Goal: Task Accomplishment & Management: Complete application form

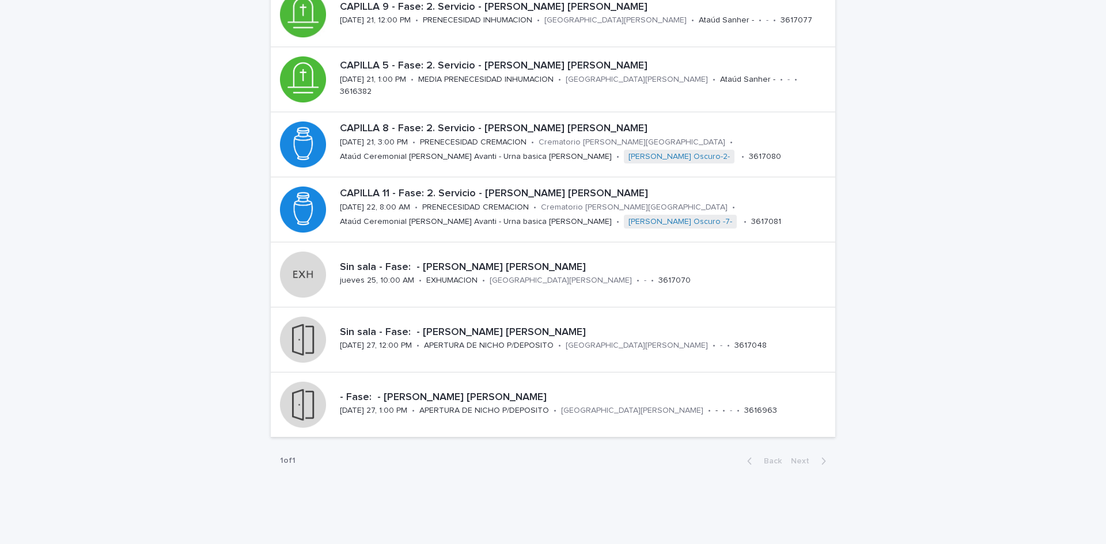
scroll to position [290, 0]
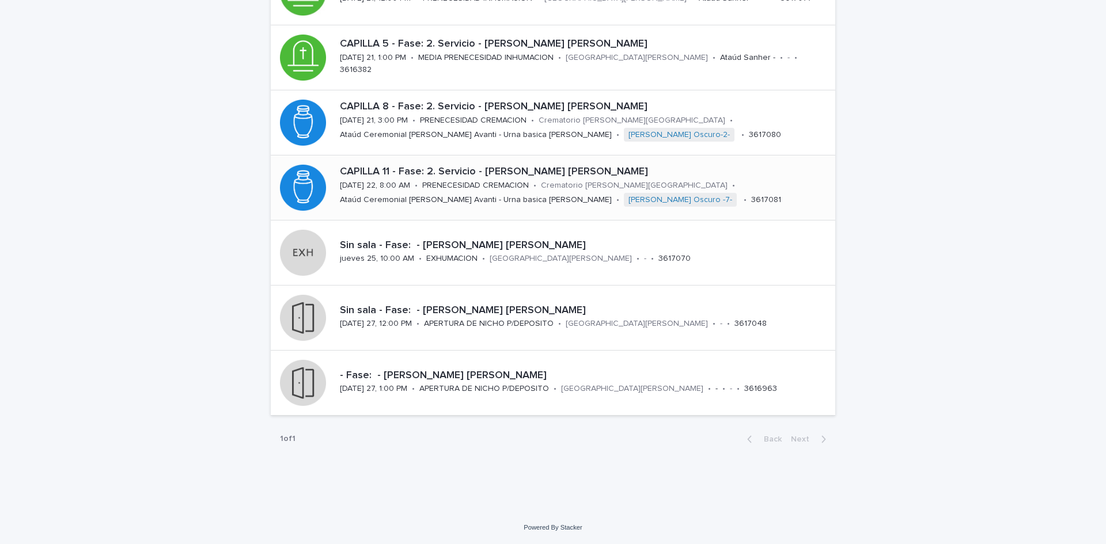
click at [513, 179] on div "PRENECESIDAD CREMACION" at bounding box center [475, 185] width 107 height 12
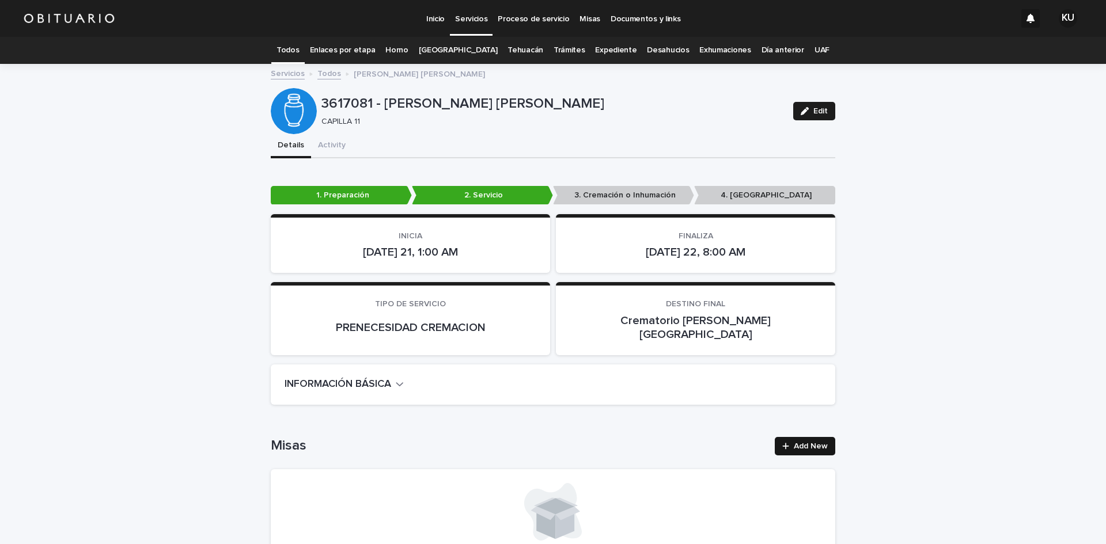
click at [812, 437] on link "Add New" at bounding box center [805, 446] width 60 height 18
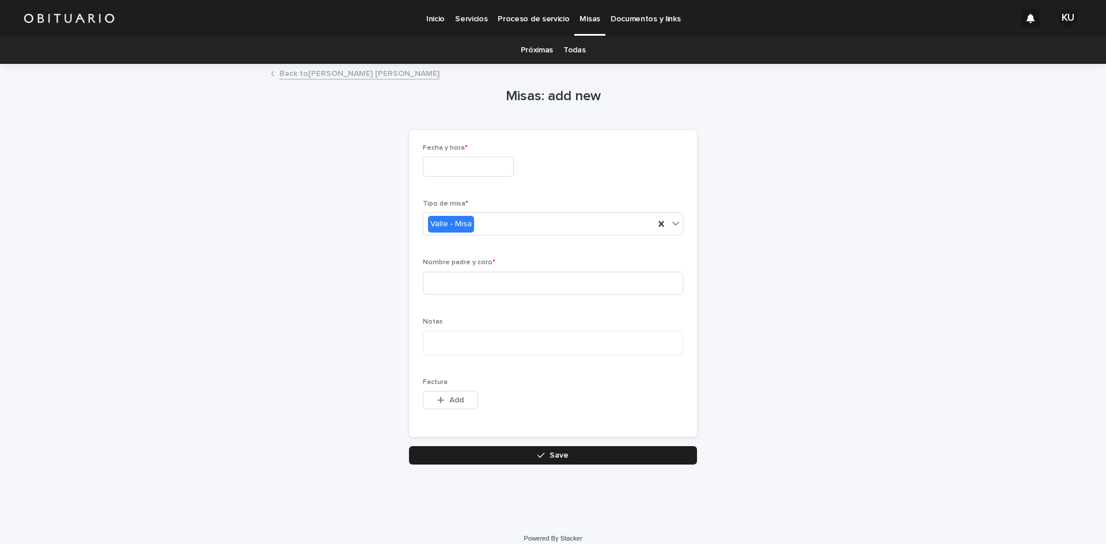
click at [454, 170] on input "text" at bounding box center [468, 167] width 91 height 20
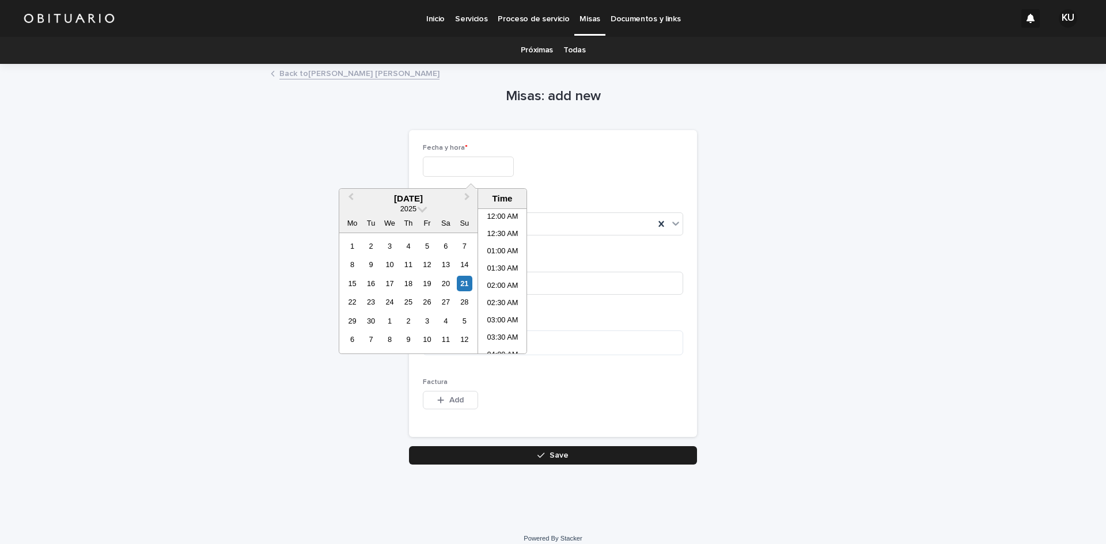
scroll to position [213, 0]
click at [465, 283] on div "21" at bounding box center [465, 284] width 16 height 16
click at [509, 298] on li "12:00 PM" at bounding box center [502, 300] width 49 height 17
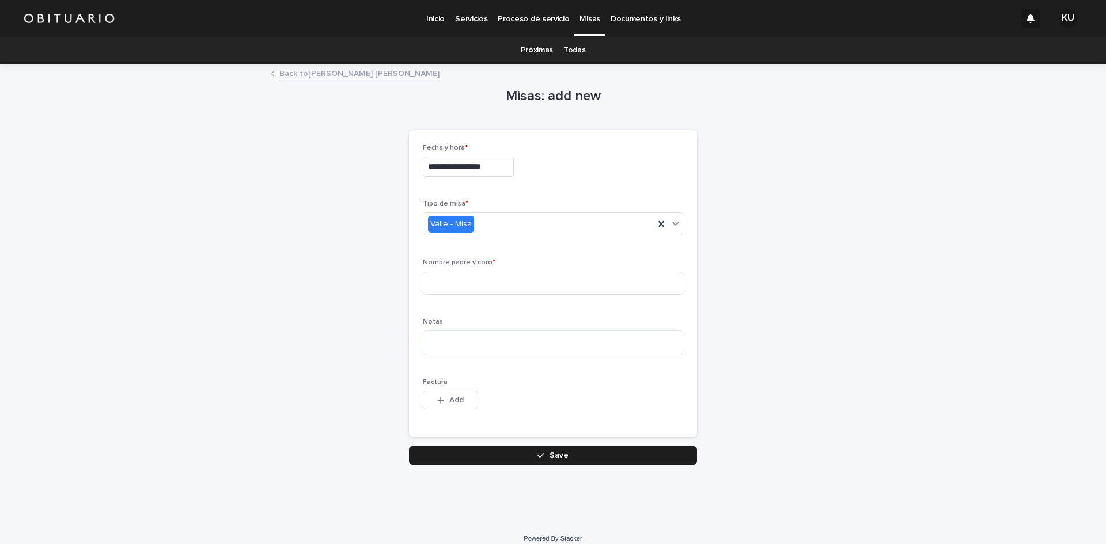
type input "**********"
click at [513, 278] on input at bounding box center [553, 283] width 260 height 23
type input "**********"
click at [546, 451] on button "Save" at bounding box center [553, 456] width 288 height 18
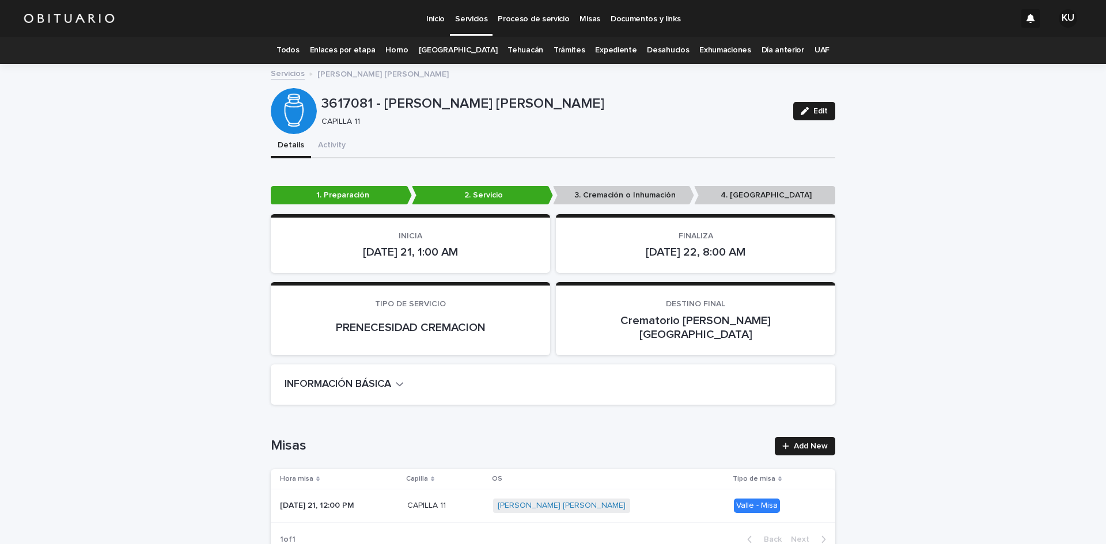
click at [472, 21] on p "Servicios" at bounding box center [471, 12] width 32 height 24
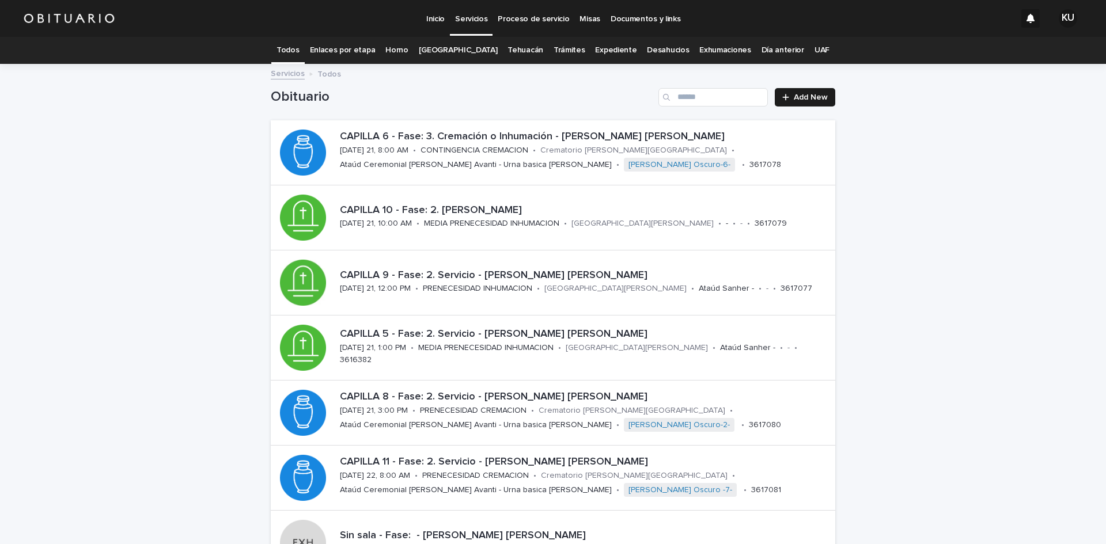
click at [559, 53] on link "Trámites" at bounding box center [570, 50] width 32 height 27
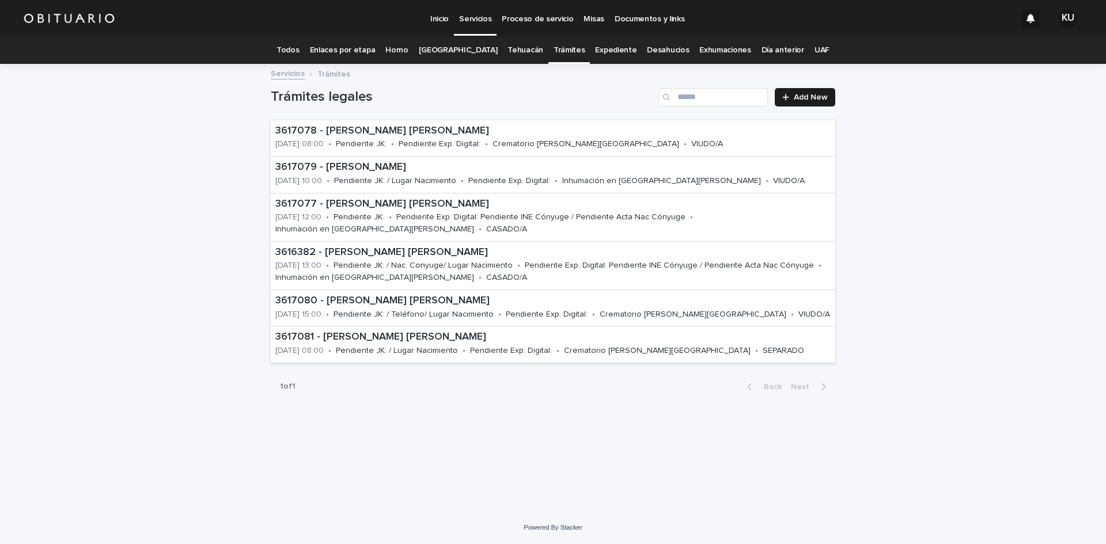
click at [1007, 240] on div "Loading... Saving… Loading... Saving… Trámites legales Add New 3617078 - [PERSO…" at bounding box center [553, 288] width 1106 height 447
click at [478, 14] on p "Servicios" at bounding box center [475, 12] width 32 height 24
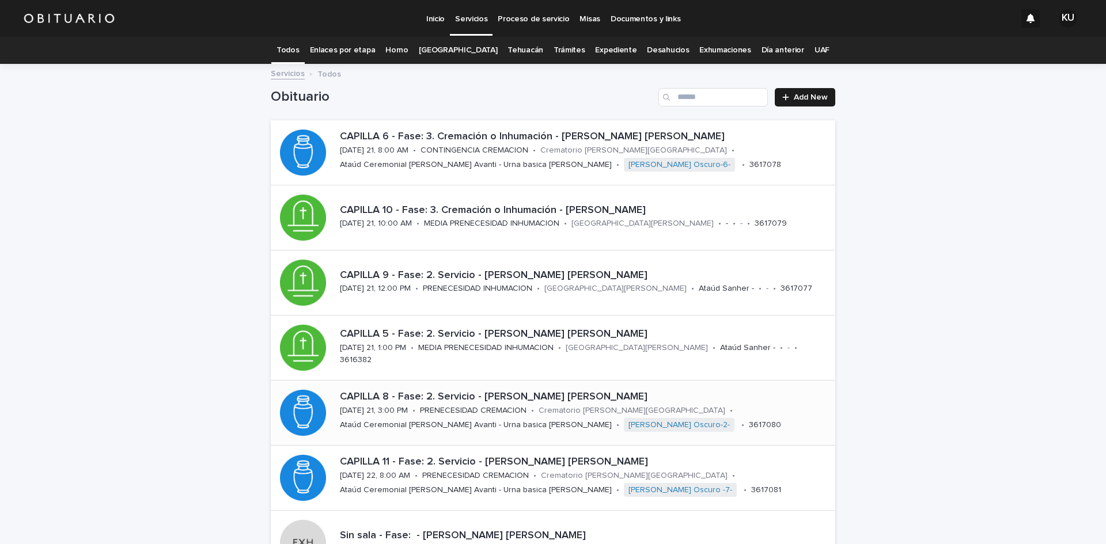
click at [477, 414] on p "PRENECESIDAD CREMACION" at bounding box center [473, 411] width 107 height 10
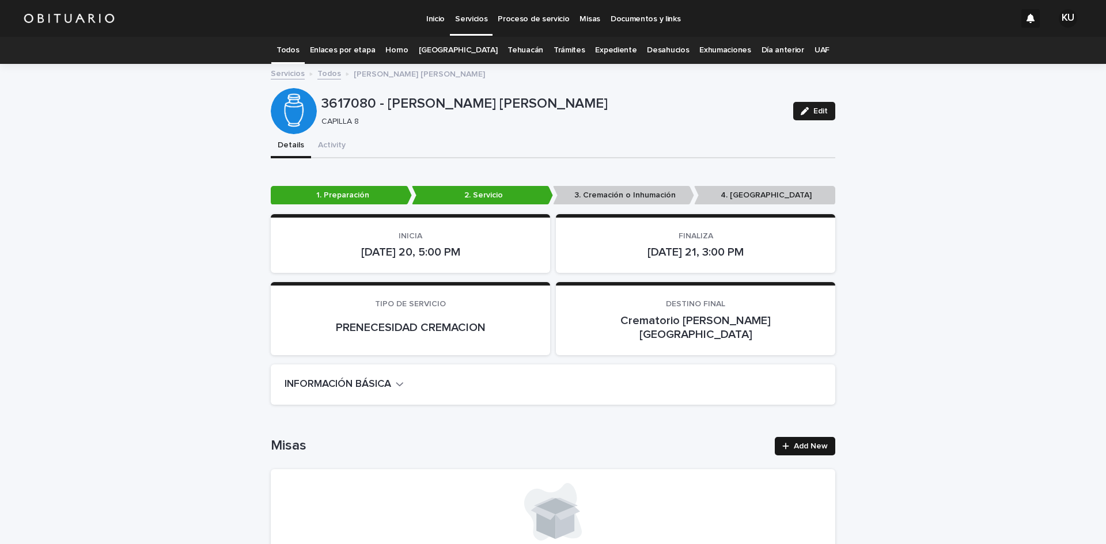
click at [827, 437] on link "Add New" at bounding box center [805, 446] width 60 height 18
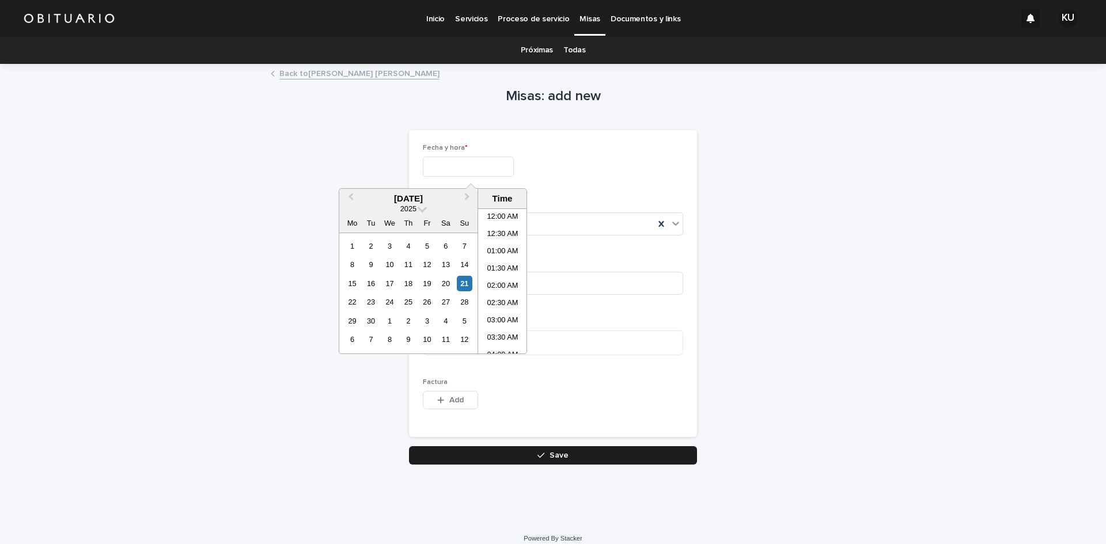
click at [482, 161] on input "text" at bounding box center [468, 167] width 91 height 20
click at [465, 286] on div "21" at bounding box center [465, 284] width 16 height 16
click at [510, 278] on li "11:00 AM" at bounding box center [502, 281] width 49 height 17
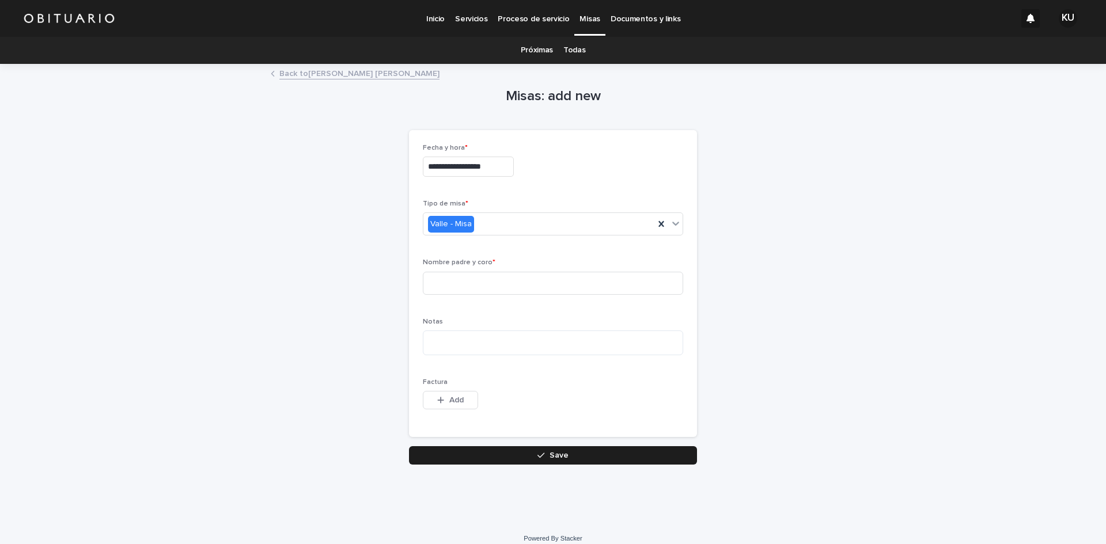
type input "**********"
click at [516, 288] on input at bounding box center [553, 283] width 260 height 23
type input "**********"
click at [527, 458] on button "Save" at bounding box center [553, 456] width 288 height 18
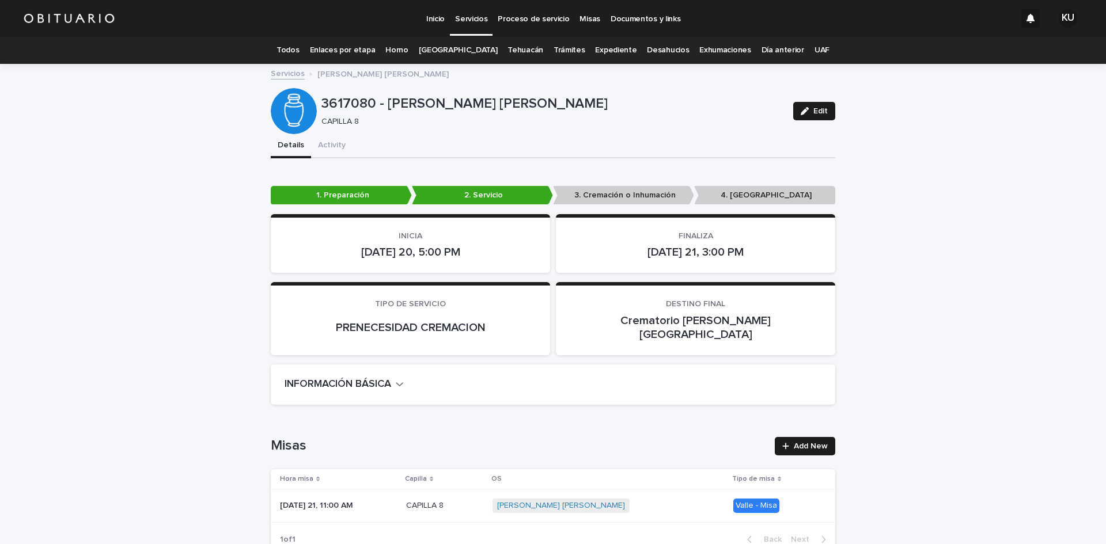
click at [463, 12] on p "Servicios" at bounding box center [471, 12] width 32 height 24
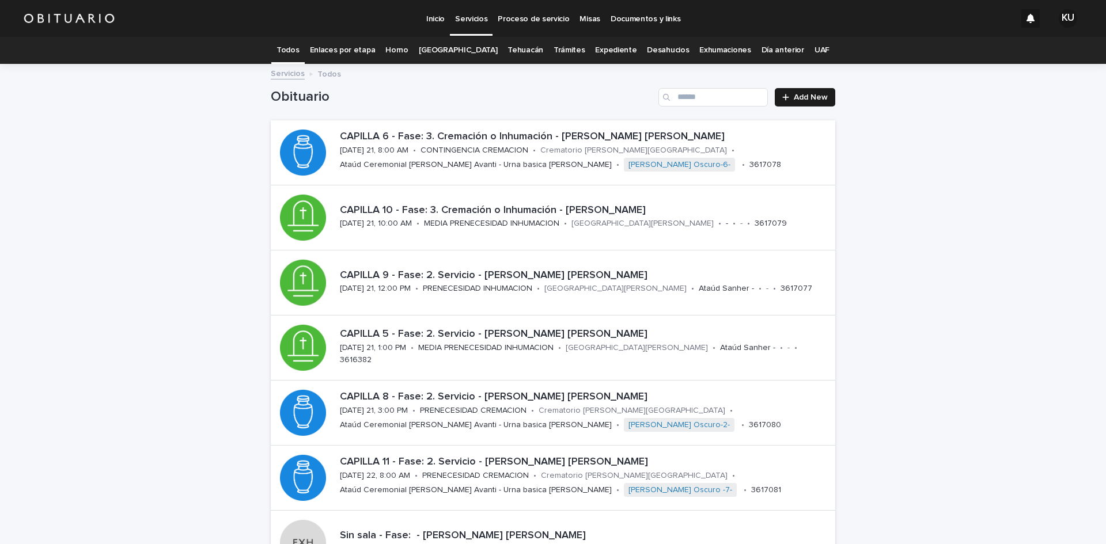
drag, startPoint x: 1097, startPoint y: 180, endPoint x: 1101, endPoint y: 202, distance: 22.8
click at [1101, 202] on div "Inicio Servicios Proceso de servicio Misas Documentos y links KU Todos Enlaces …" at bounding box center [553, 272] width 1106 height 544
click at [1047, 187] on div "Loading... Saving… Loading... Saving… Obituario Add New CAPILLA 6 - Fase: 3. Cr…" at bounding box center [553, 433] width 1106 height 737
click at [552, 470] on div "Crematorio [PERSON_NAME][GEOGRAPHIC_DATA]" at bounding box center [634, 475] width 187 height 12
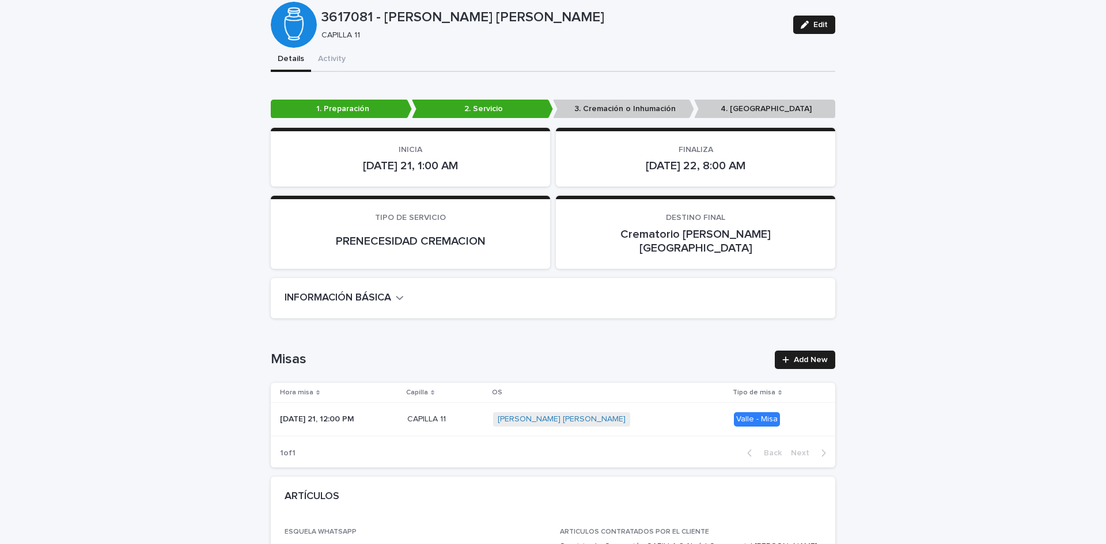
scroll to position [103, 0]
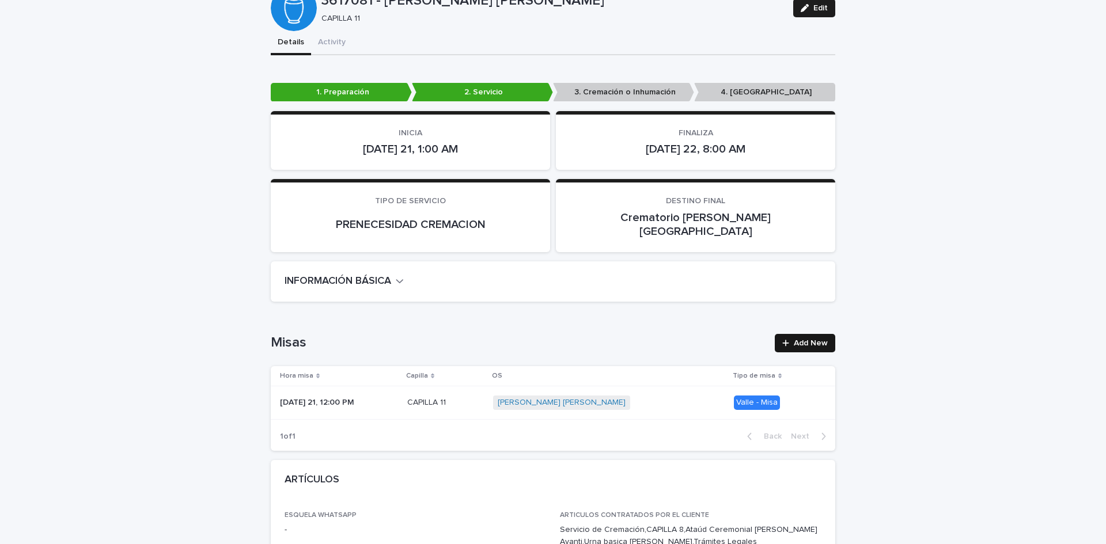
click at [815, 336] on link "Add New" at bounding box center [805, 343] width 60 height 18
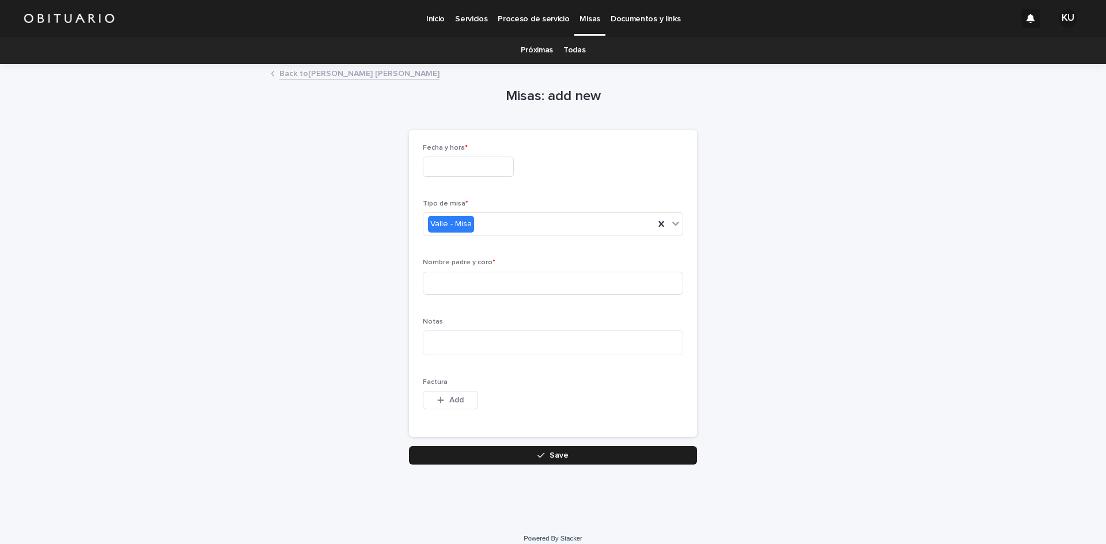
click at [494, 167] on input "text" at bounding box center [468, 167] width 91 height 20
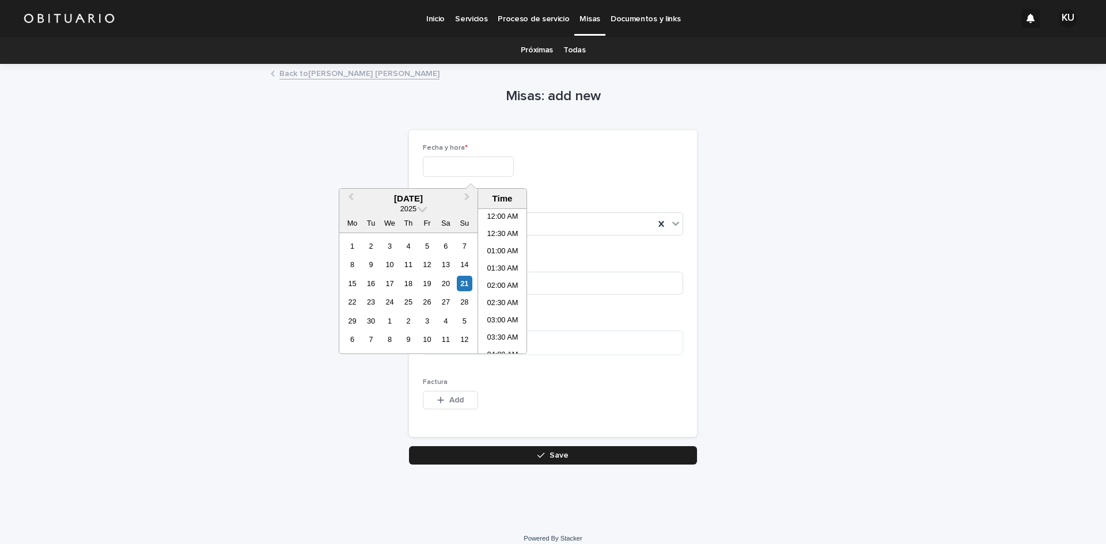
scroll to position [282, 0]
click at [466, 285] on div "21" at bounding box center [465, 284] width 16 height 16
click at [509, 325] on li "07:00 PM" at bounding box center [502, 326] width 49 height 17
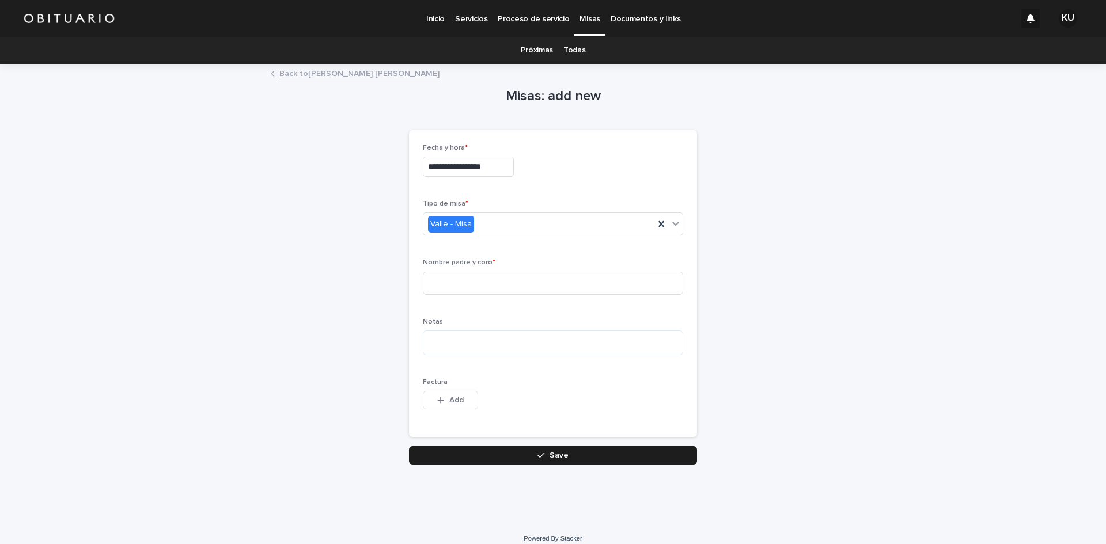
type input "**********"
click at [512, 278] on input at bounding box center [553, 283] width 260 height 23
type input "**********"
click at [559, 452] on span "Save" at bounding box center [559, 456] width 19 height 8
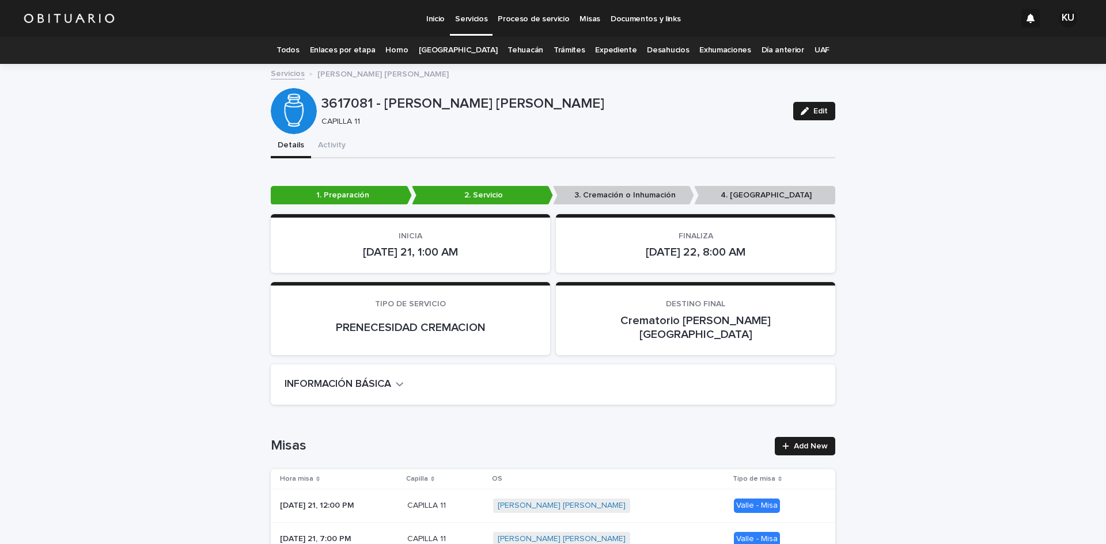
click at [467, 13] on p "Servicios" at bounding box center [471, 12] width 32 height 24
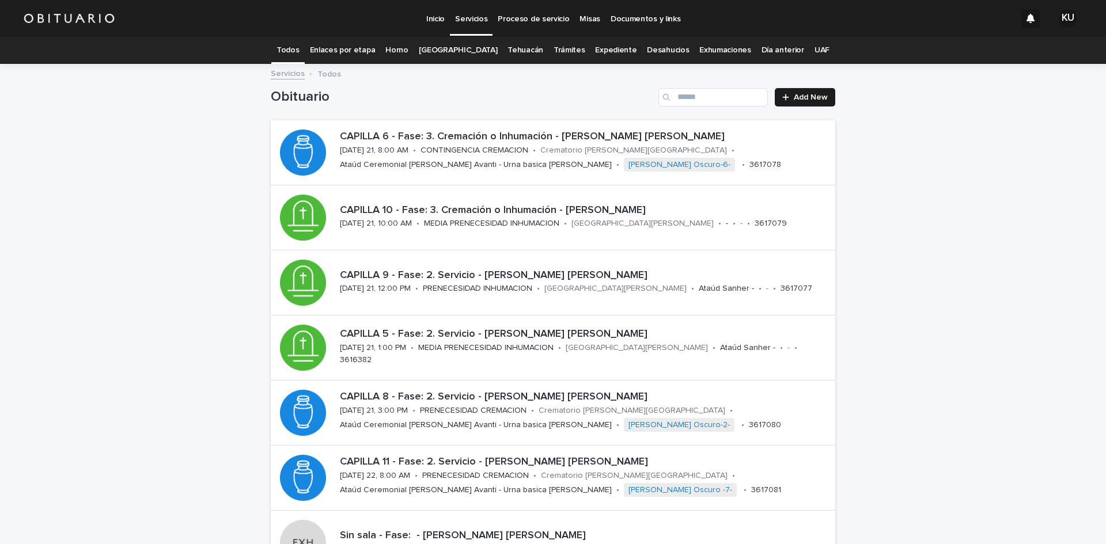
drag, startPoint x: 126, startPoint y: 215, endPoint x: 695, endPoint y: 113, distance: 578.2
click at [126, 215] on div "Loading... Saving… Loading... Saving… Obituario Add New CAPILLA 6 - Fase: 3. Cr…" at bounding box center [553, 433] width 1106 height 737
click at [563, 467] on p "CAPILLA 11 - Fase: 2. Servicio - [PERSON_NAME] [PERSON_NAME]" at bounding box center [585, 462] width 491 height 13
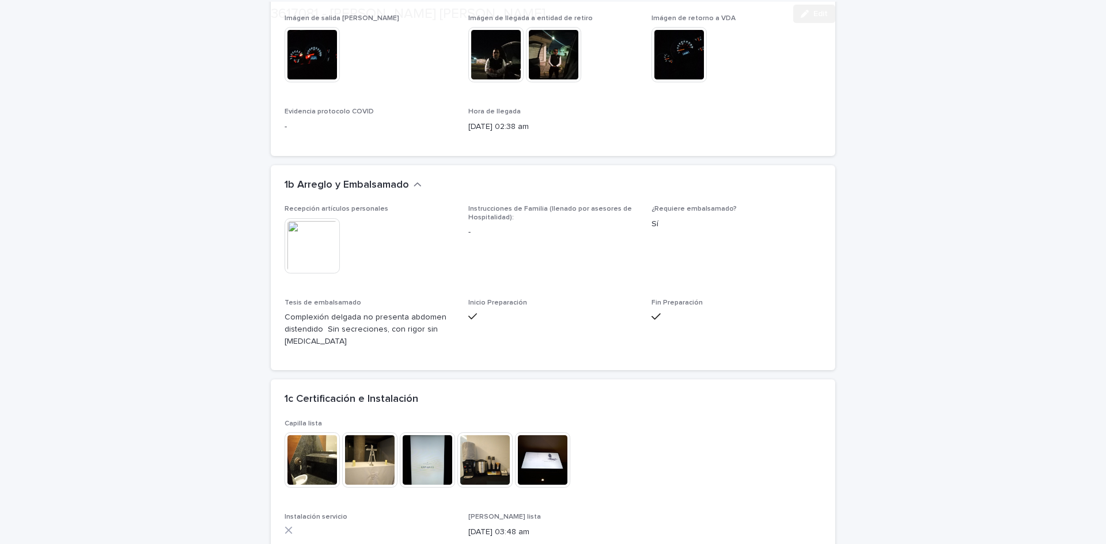
scroll to position [2510, 0]
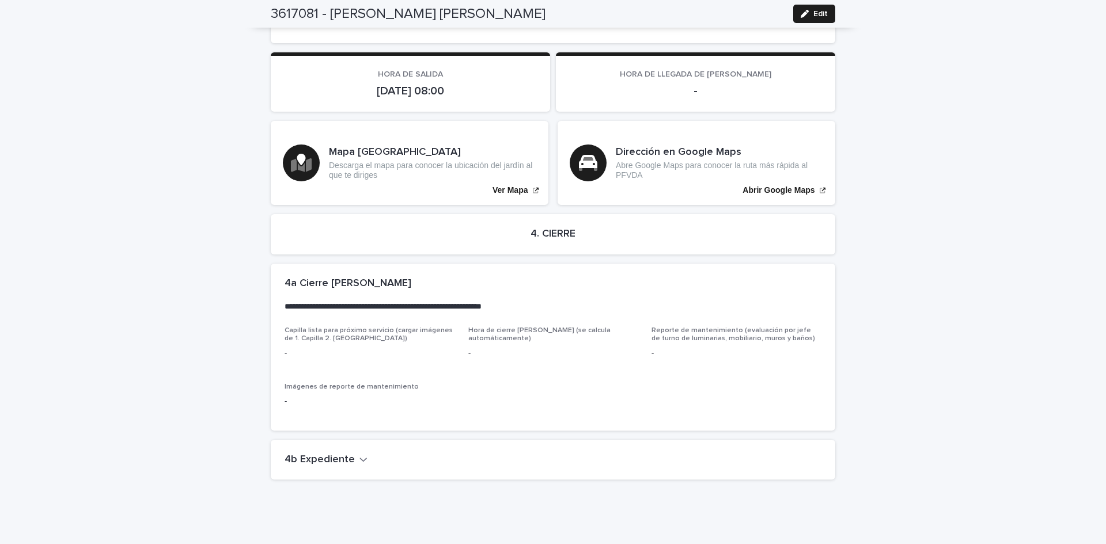
click at [345, 454] on h2 "4b Expediente" at bounding box center [320, 460] width 70 height 13
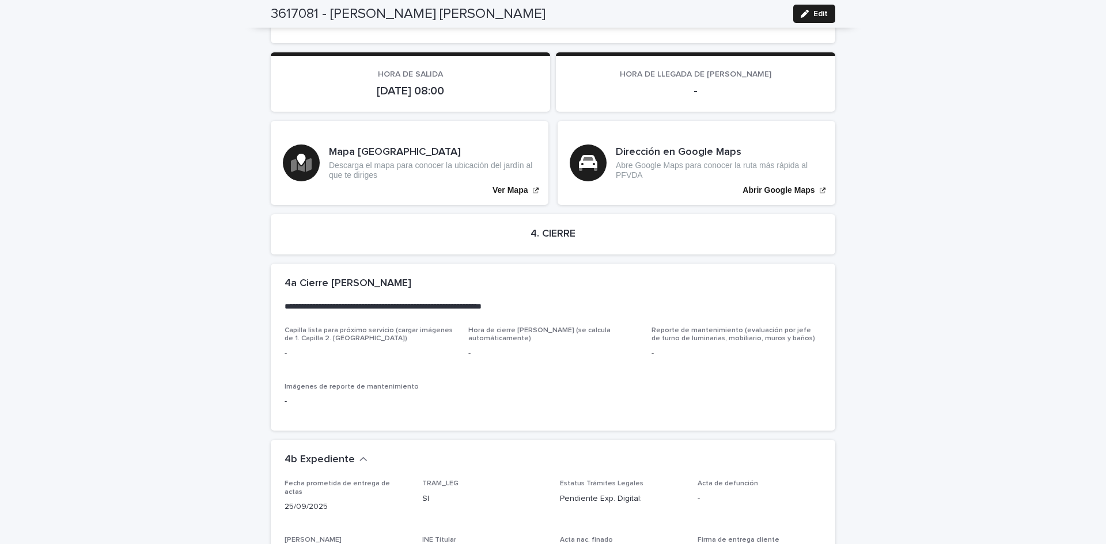
scroll to position [2897, 0]
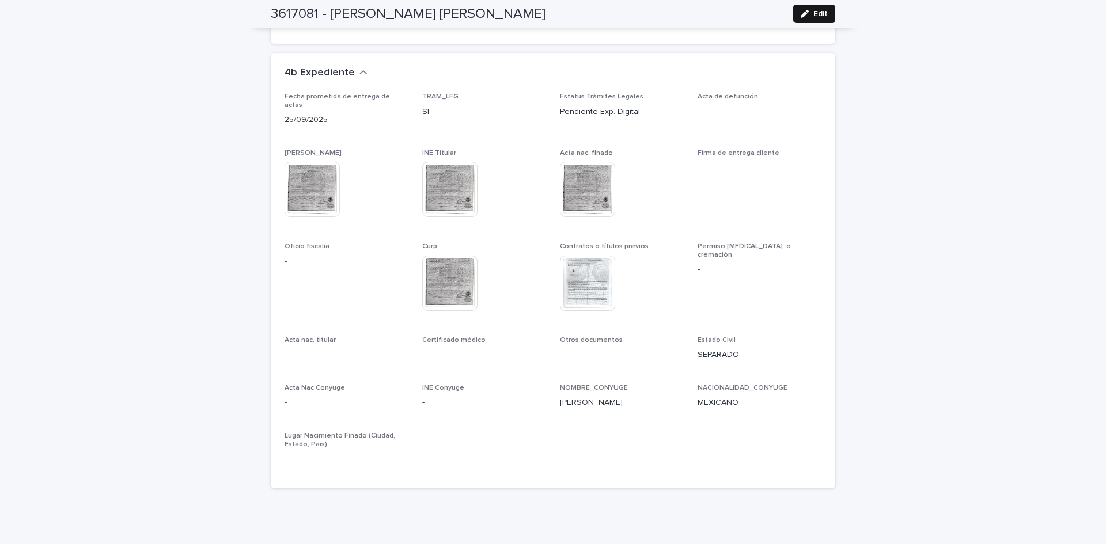
click at [808, 15] on div "button" at bounding box center [807, 14] width 13 height 8
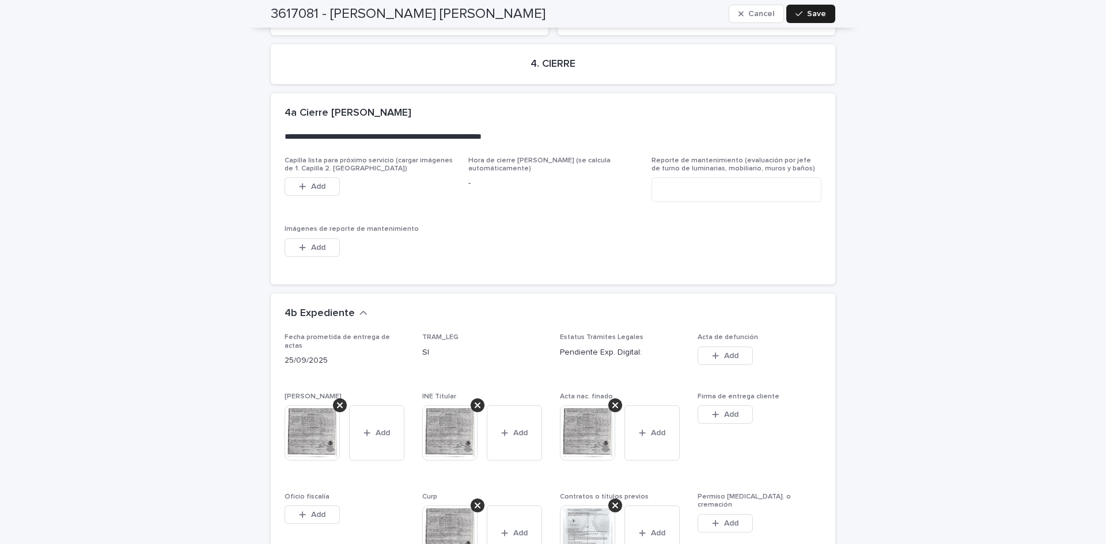
scroll to position [3195, 0]
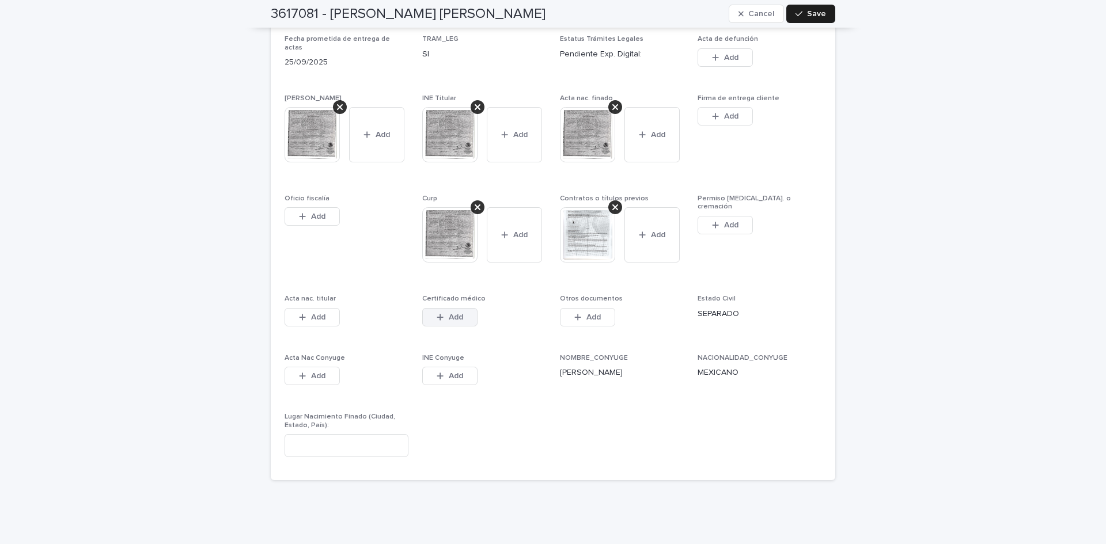
click at [459, 313] on span "Add" at bounding box center [456, 317] width 14 height 8
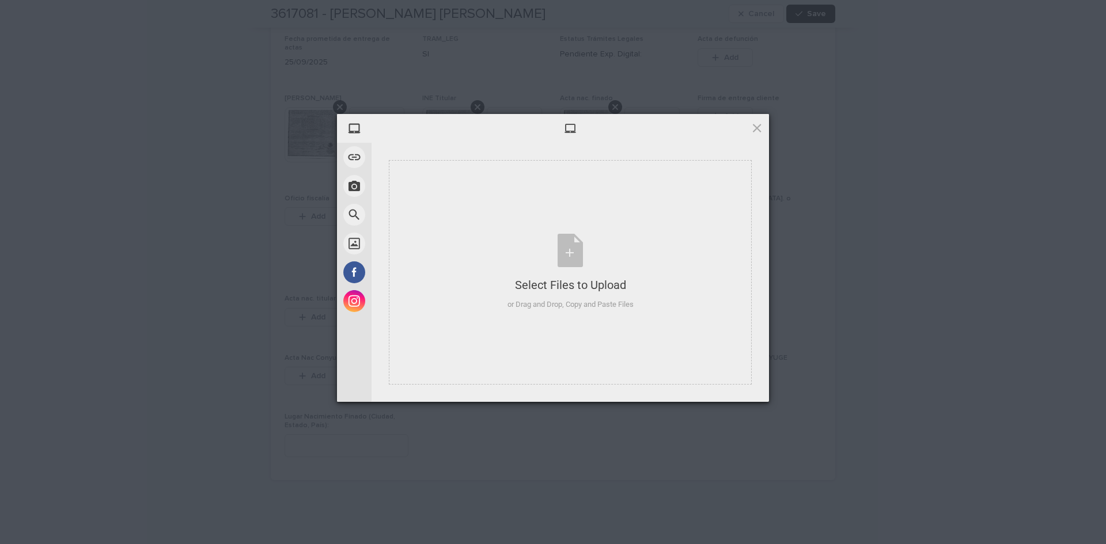
click at [856, 317] on div "My Device Link (URL) Take Photo Web Search Unsplash Facebook Instagram Select F…" at bounding box center [553, 272] width 1106 height 544
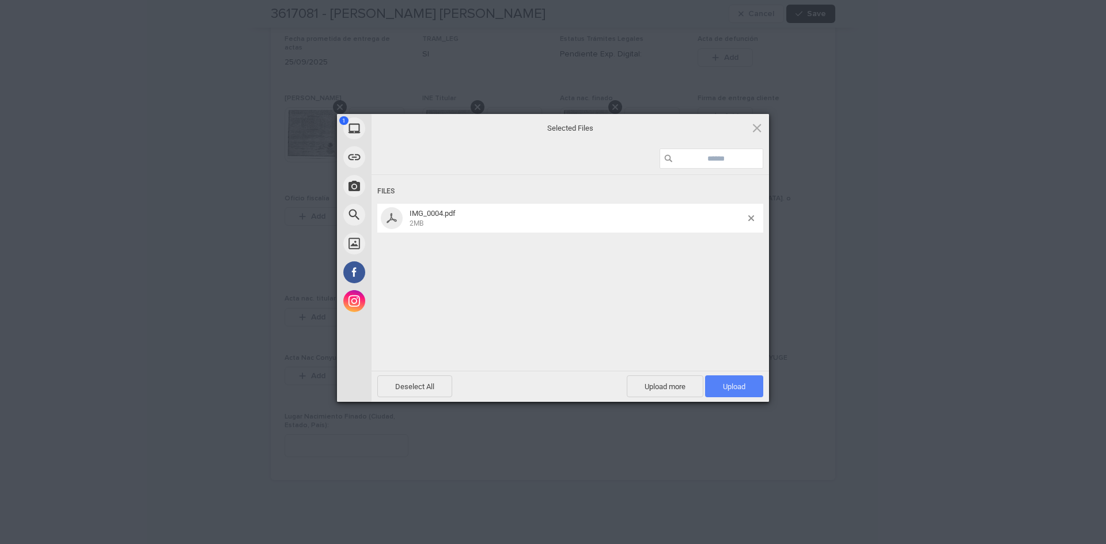
click at [740, 383] on span "Upload 1" at bounding box center [734, 387] width 22 height 9
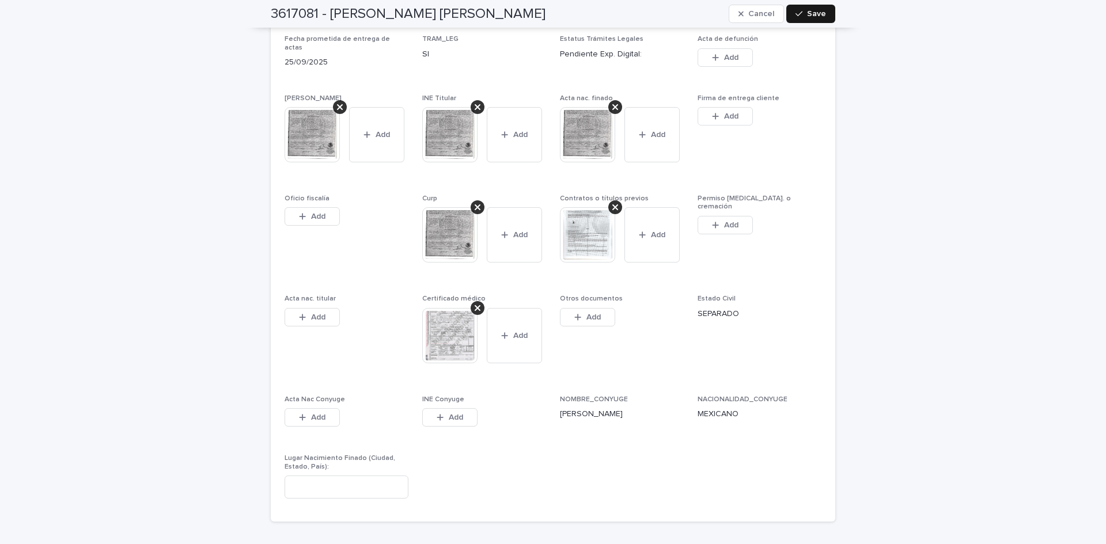
click at [807, 15] on span "Save" at bounding box center [816, 14] width 19 height 8
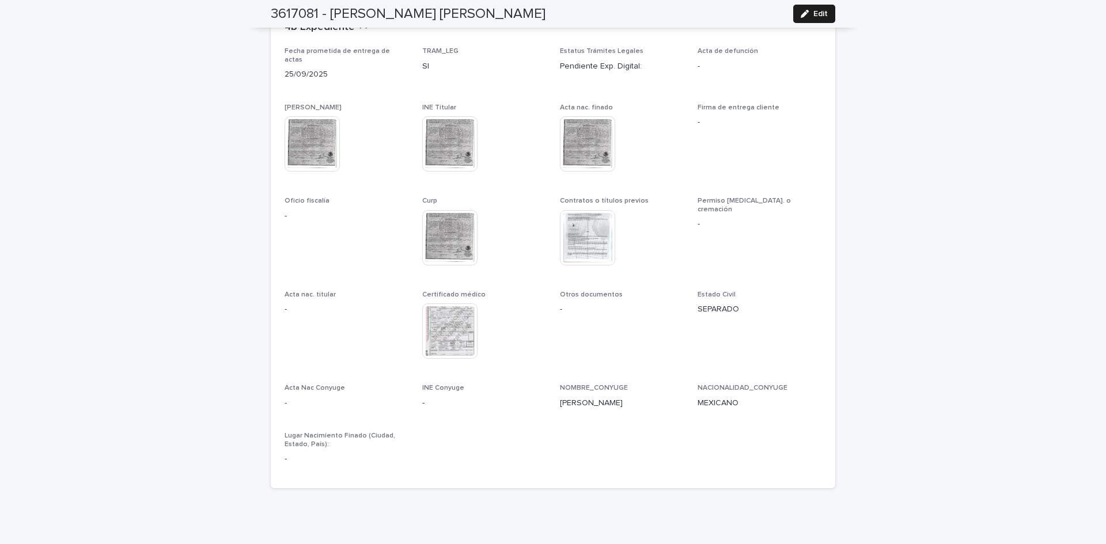
scroll to position [0, 0]
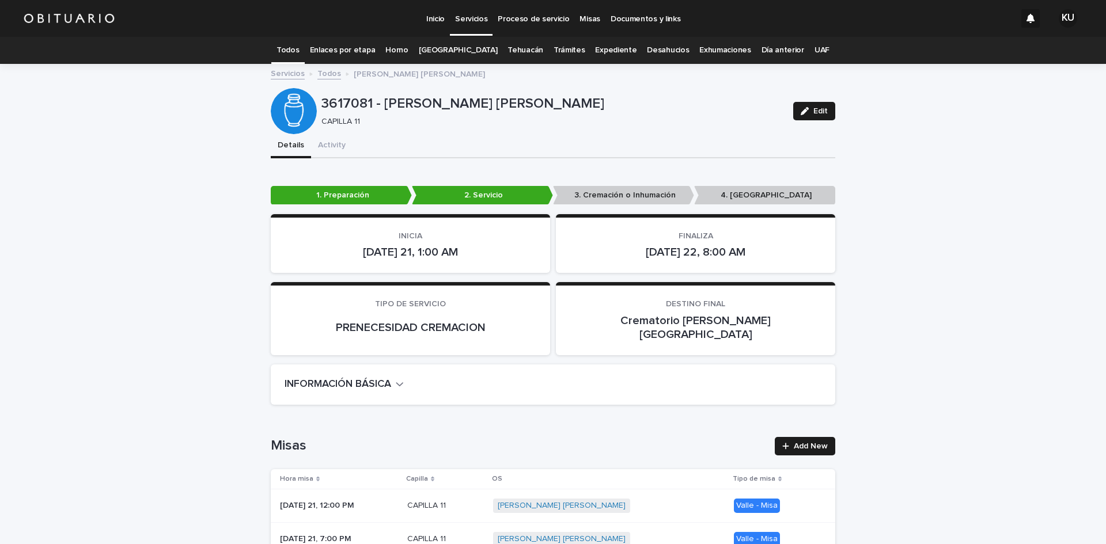
click at [472, 24] on link "Servicios" at bounding box center [471, 17] width 43 height 34
